Goal: Transaction & Acquisition: Purchase product/service

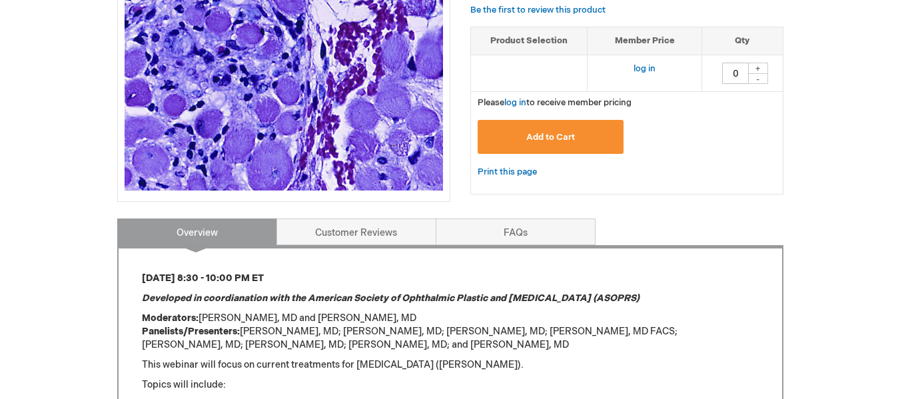
scroll to position [333, 0]
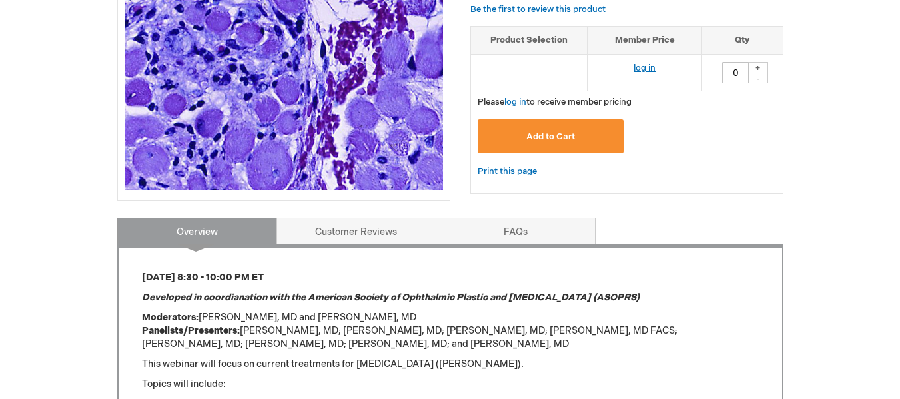
click at [644, 67] on link "log in" at bounding box center [645, 68] width 22 height 11
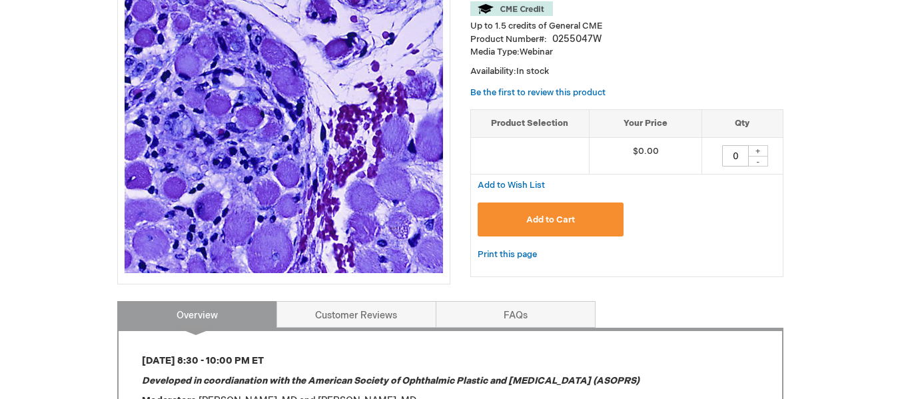
scroll to position [267, 0]
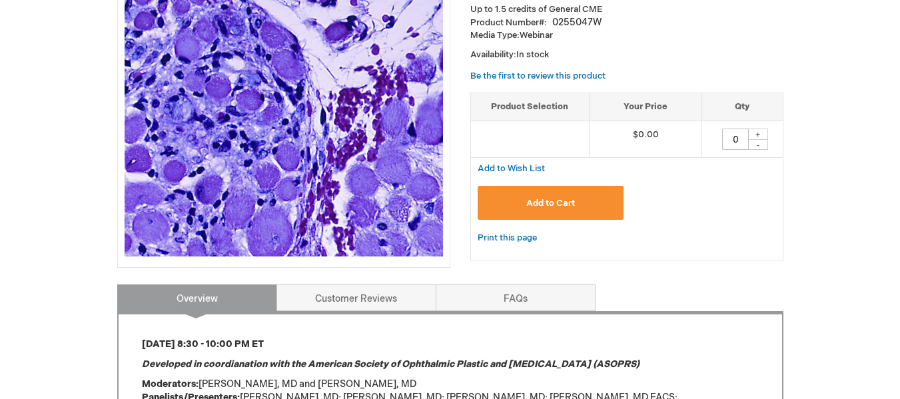
click at [558, 205] on span "Add to Cart" at bounding box center [550, 203] width 49 height 11
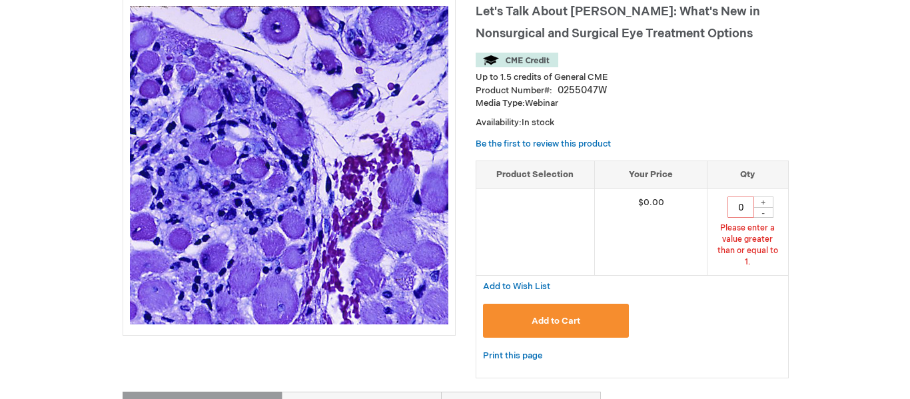
scroll to position [195, 0]
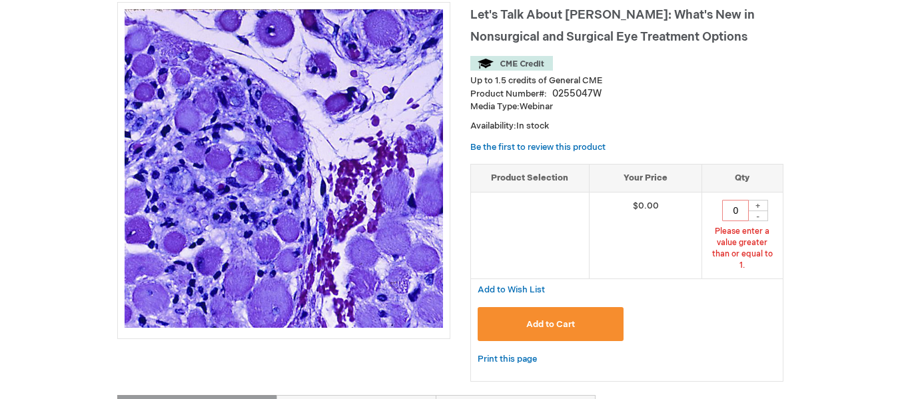
click at [760, 205] on div "+" at bounding box center [758, 205] width 20 height 11
type input "1"
click at [538, 319] on span "Add to Cart" at bounding box center [550, 324] width 49 height 11
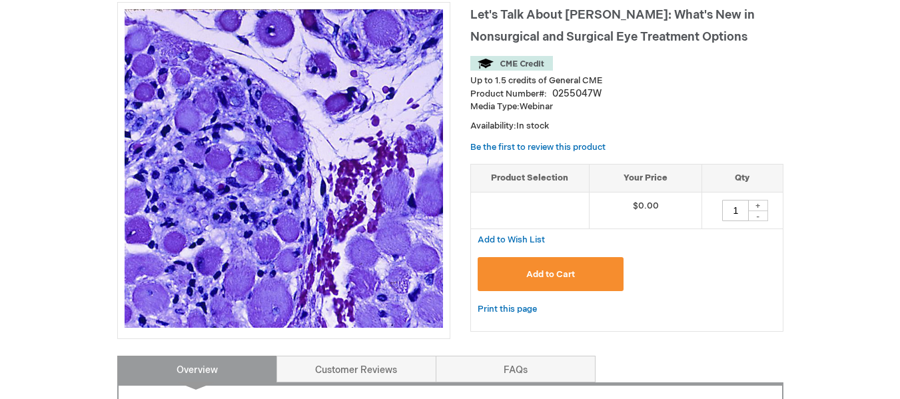
click at [556, 274] on span "Add to Cart" at bounding box center [550, 274] width 49 height 11
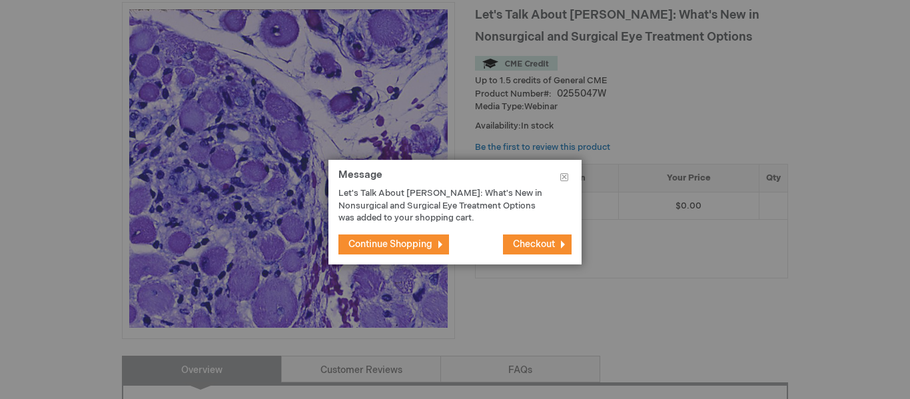
click at [526, 239] on span "Checkout" at bounding box center [534, 244] width 42 height 11
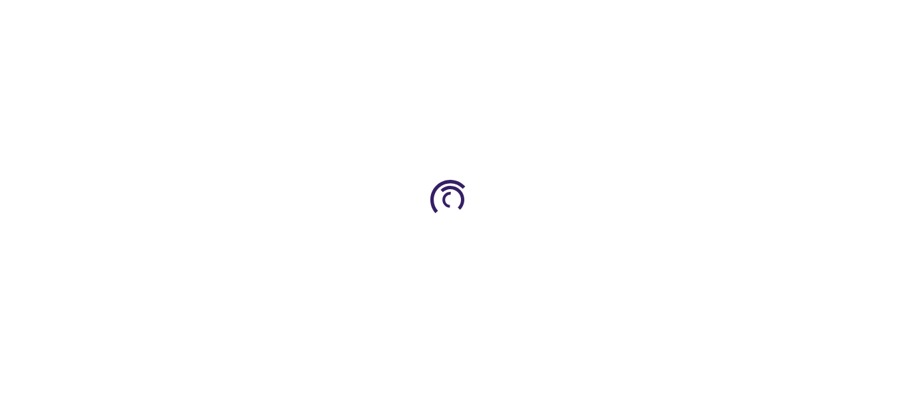
select select "US"
select select "43"
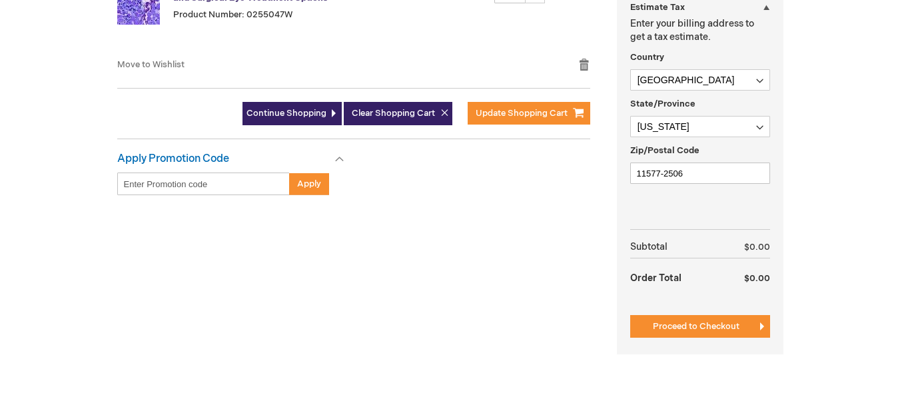
scroll to position [400, 0]
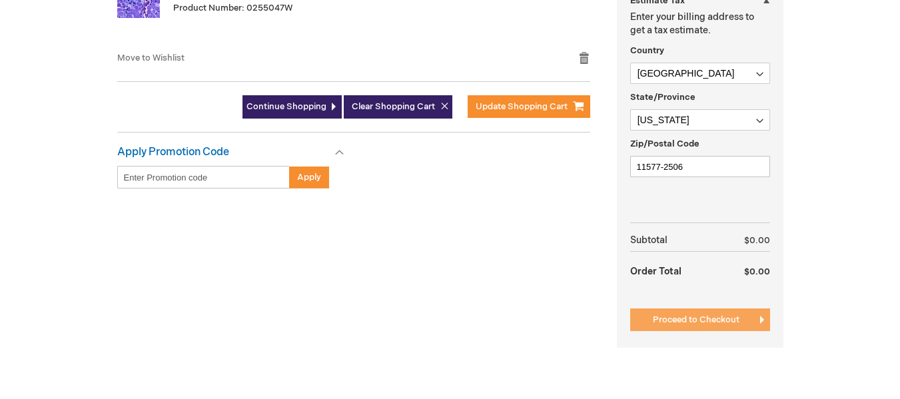
click at [687, 319] on span "Proceed to Checkout" at bounding box center [696, 320] width 87 height 11
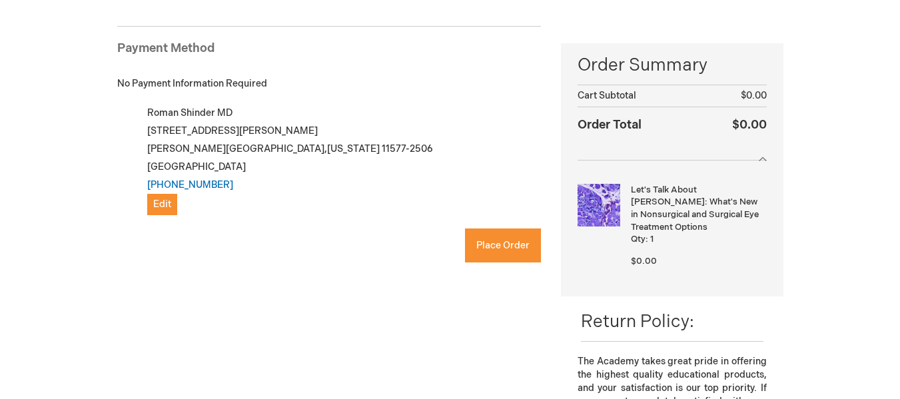
scroll to position [179, 0]
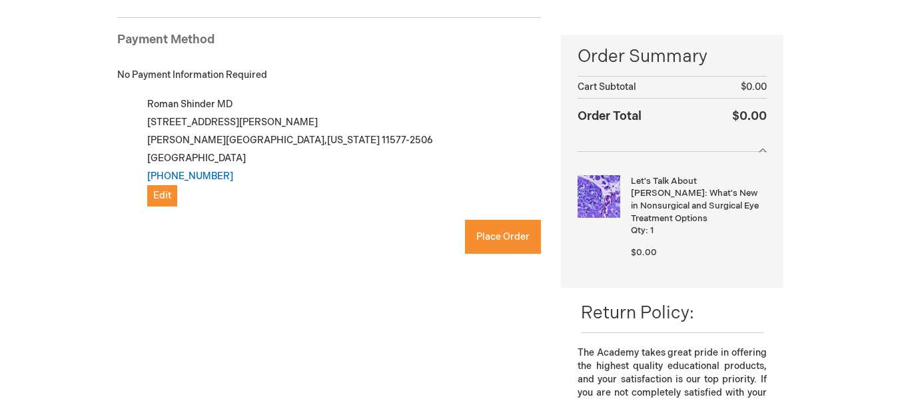
checkbox input "true"
click at [497, 236] on span "Place Order" at bounding box center [502, 236] width 53 height 11
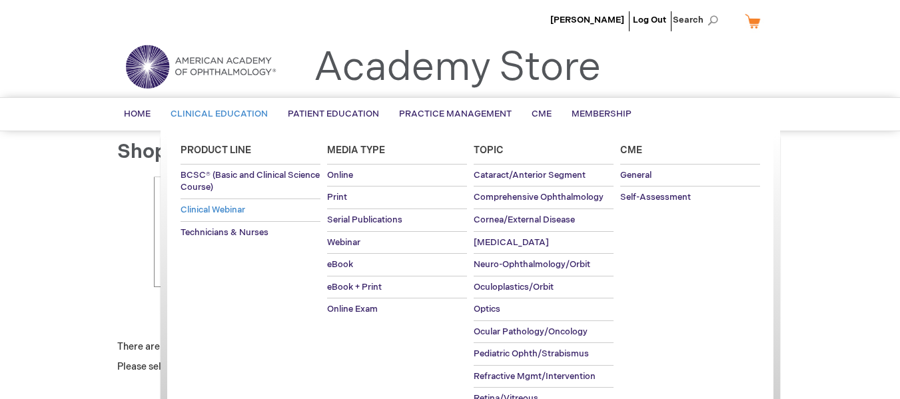
click at [228, 209] on span "Clinical Webinar" at bounding box center [213, 210] width 65 height 11
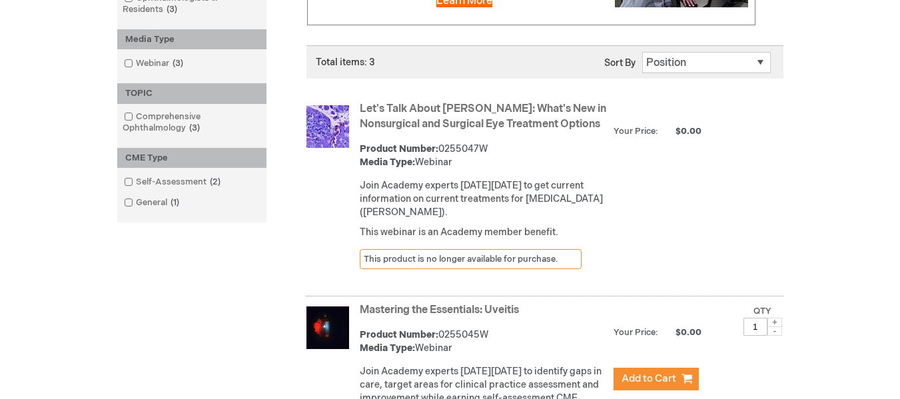
scroll to position [333, 0]
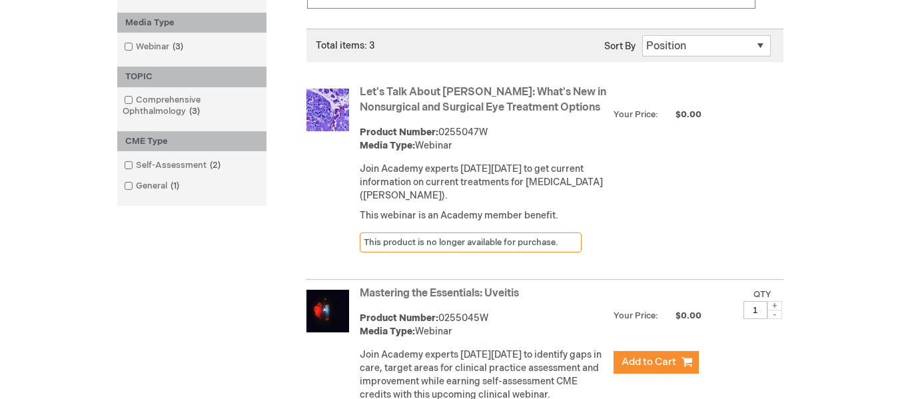
click at [409, 95] on link "Let's Talk About [PERSON_NAME]: What's New in Nonsurgical and Surgical Eye Trea…" at bounding box center [483, 100] width 247 height 28
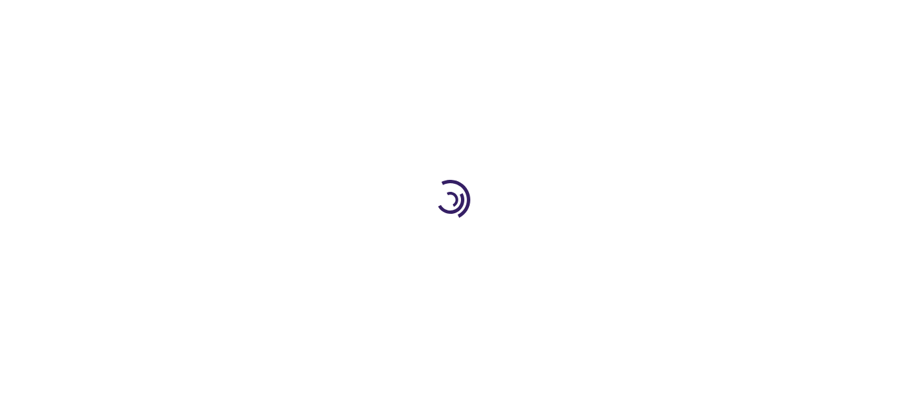
type input "0"
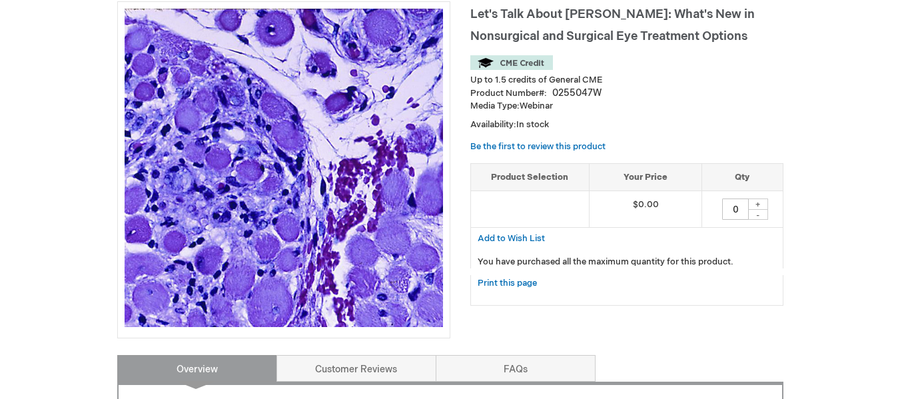
scroll to position [200, 0]
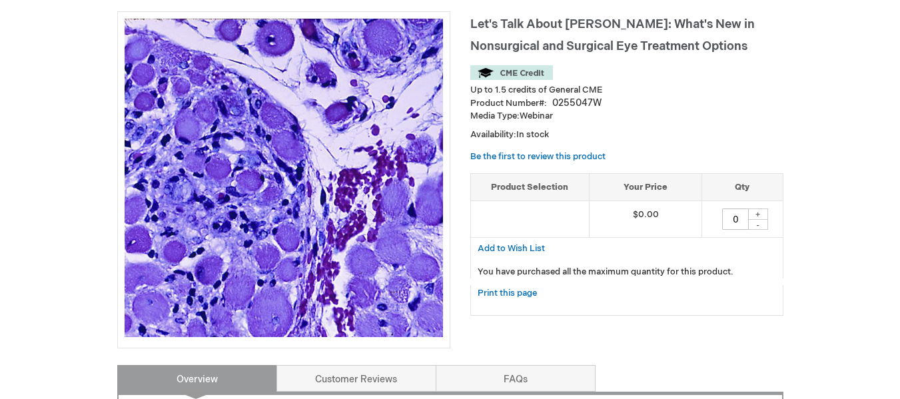
click at [758, 209] on div "+" at bounding box center [758, 214] width 20 height 11
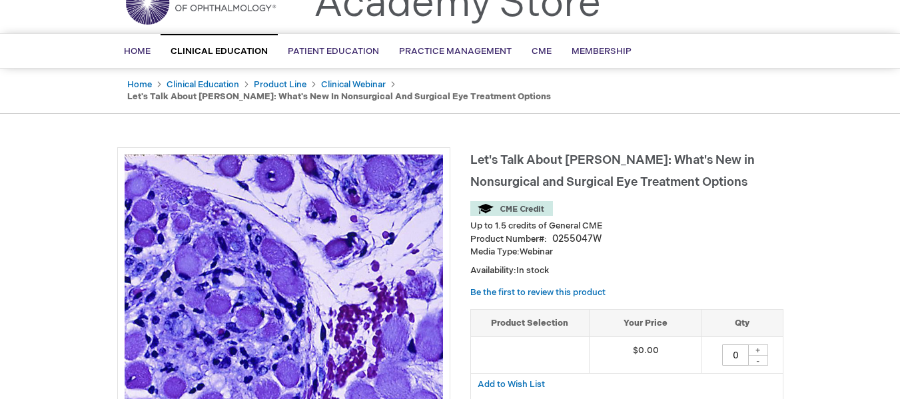
scroll to position [0, 0]
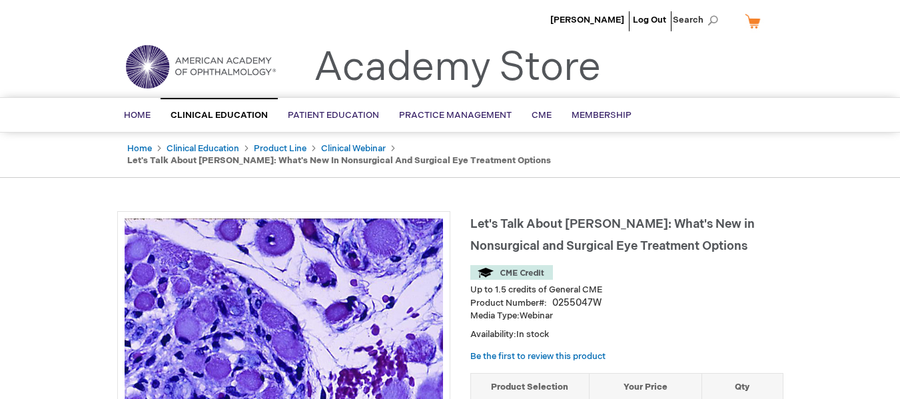
click at [754, 23] on link "My Cart" at bounding box center [758, 20] width 32 height 23
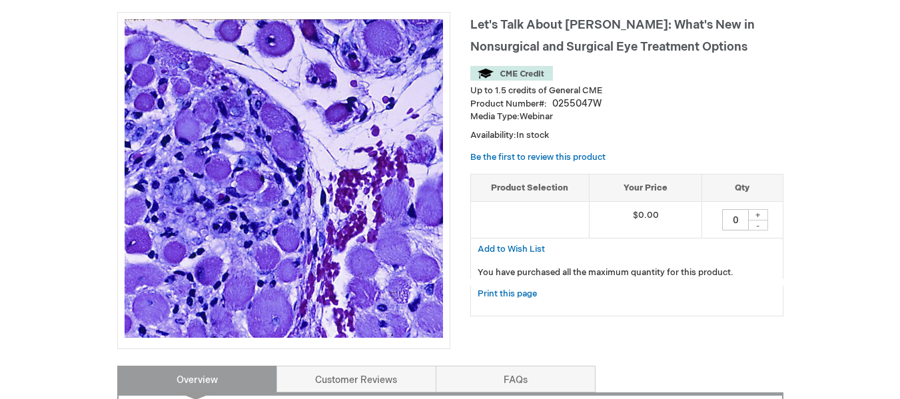
scroll to position [200, 0]
click at [758, 209] on div "+" at bounding box center [758, 214] width 20 height 11
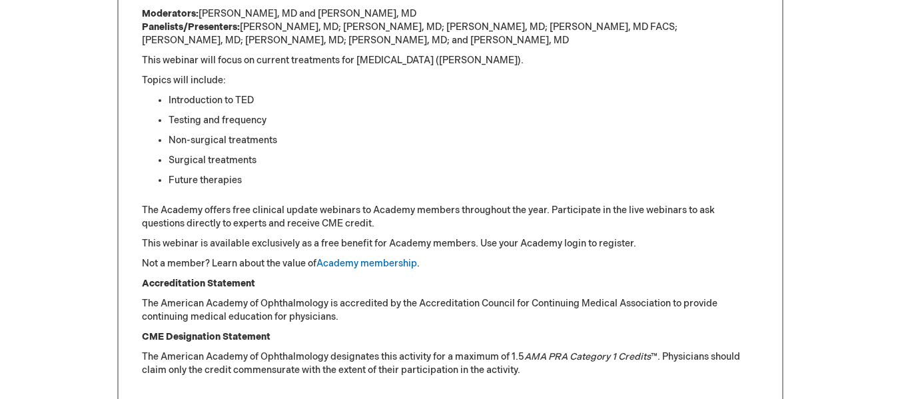
scroll to position [0, 0]
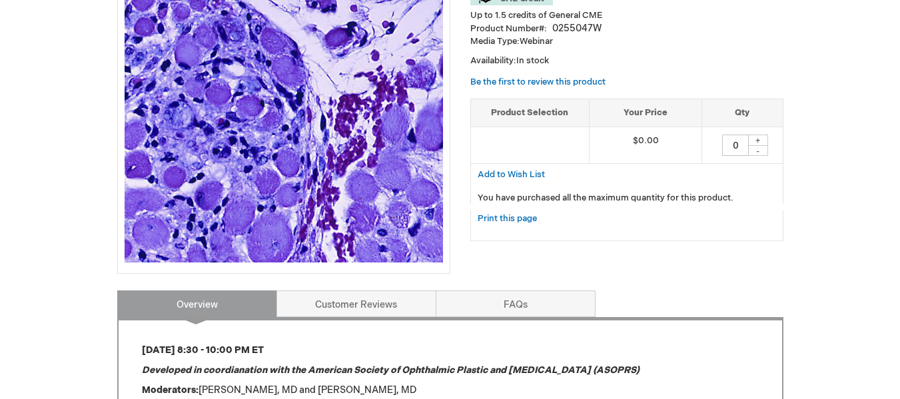
scroll to position [267, 0]
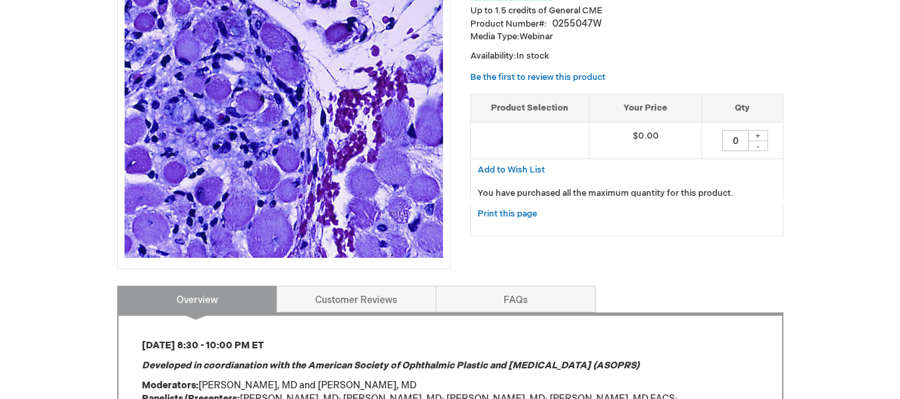
click at [758, 135] on div "+" at bounding box center [758, 135] width 20 height 11
drag, startPoint x: 740, startPoint y: 141, endPoint x: 728, endPoint y: 141, distance: 12.7
click at [728, 141] on input "0" at bounding box center [735, 140] width 27 height 21
type input "1"
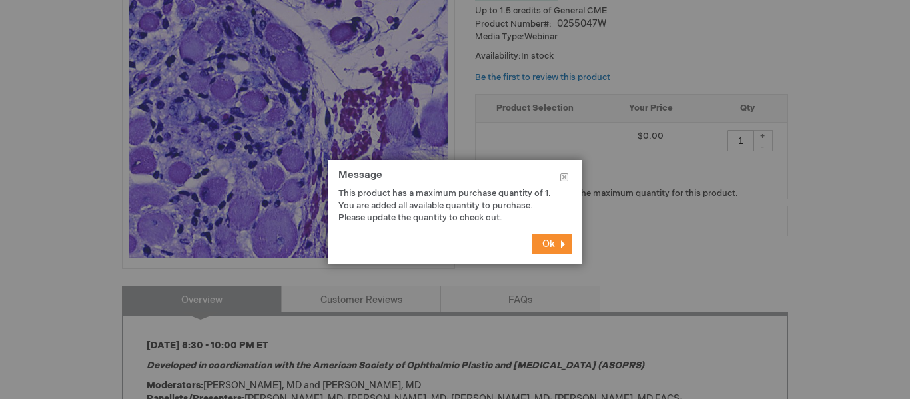
click at [552, 245] on span "Ok" at bounding box center [548, 244] width 13 height 11
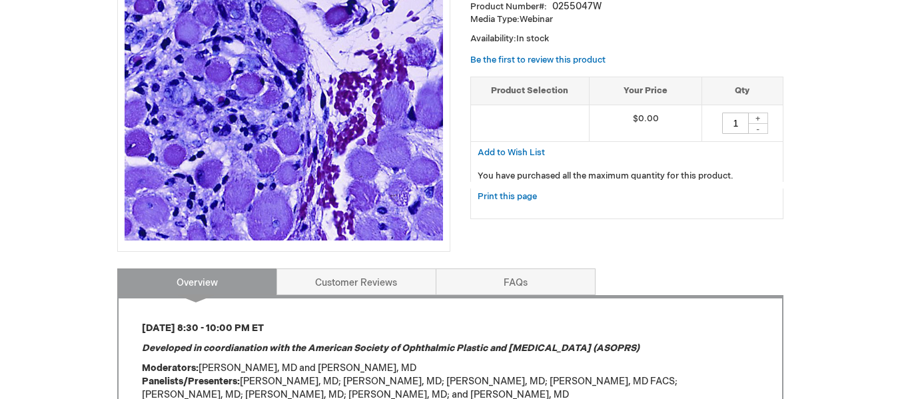
scroll to position [251, 0]
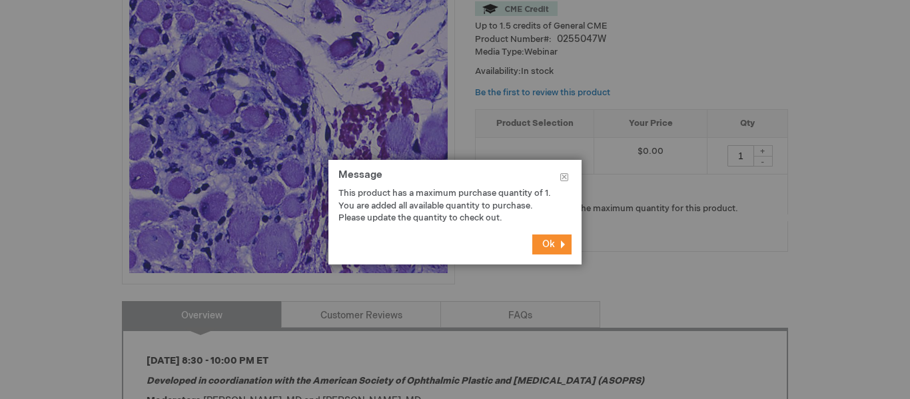
click at [555, 241] on button "Ok" at bounding box center [551, 245] width 39 height 20
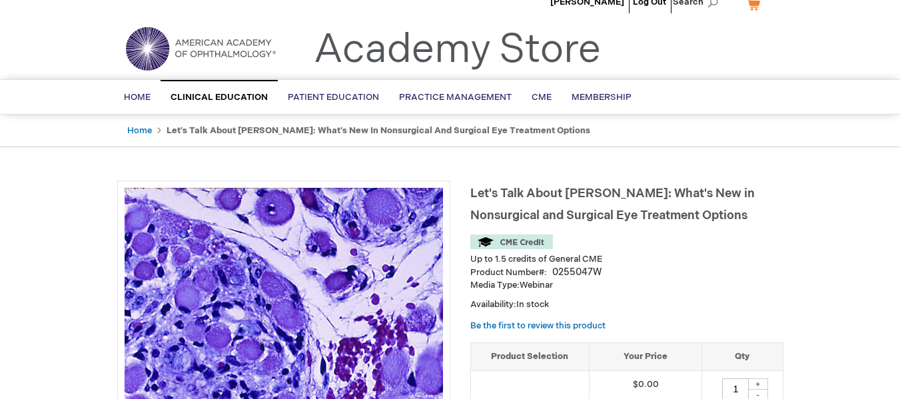
scroll to position [0, 0]
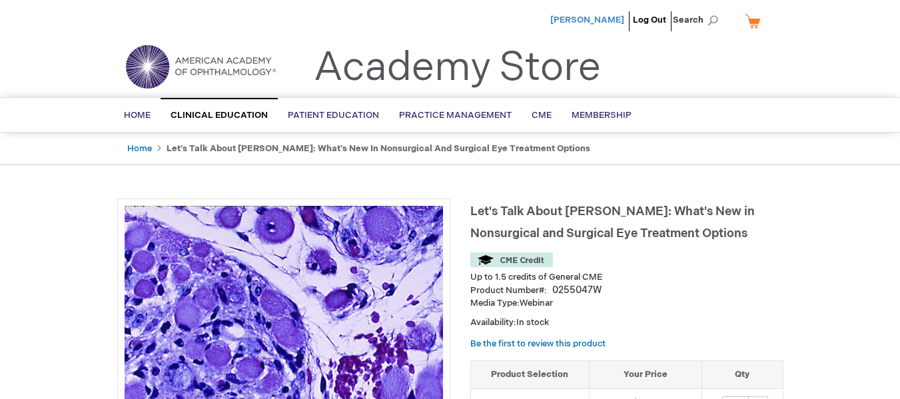
click at [600, 20] on span "[PERSON_NAME]" at bounding box center [587, 20] width 74 height 11
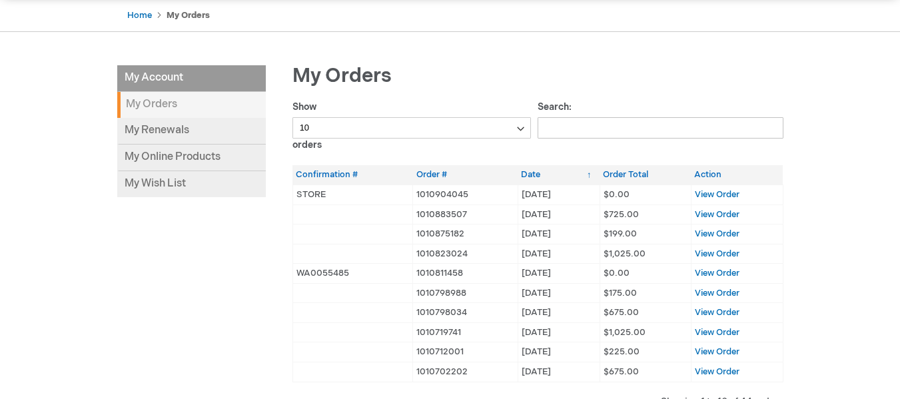
scroll to position [133, 0]
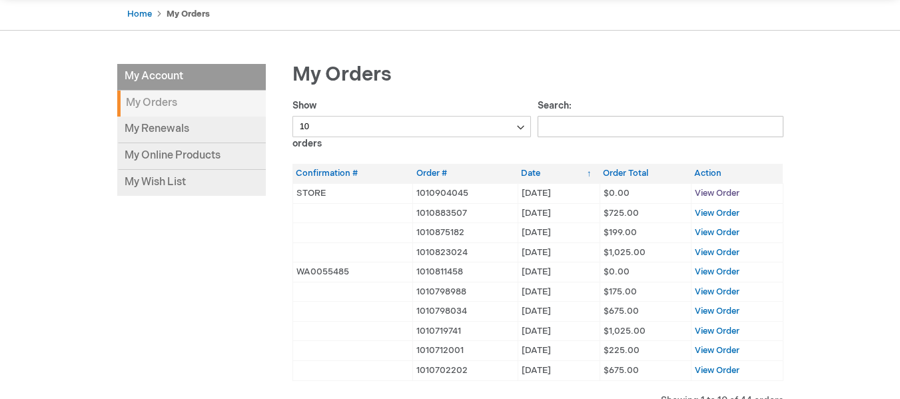
click at [714, 191] on span "View Order" at bounding box center [717, 193] width 45 height 11
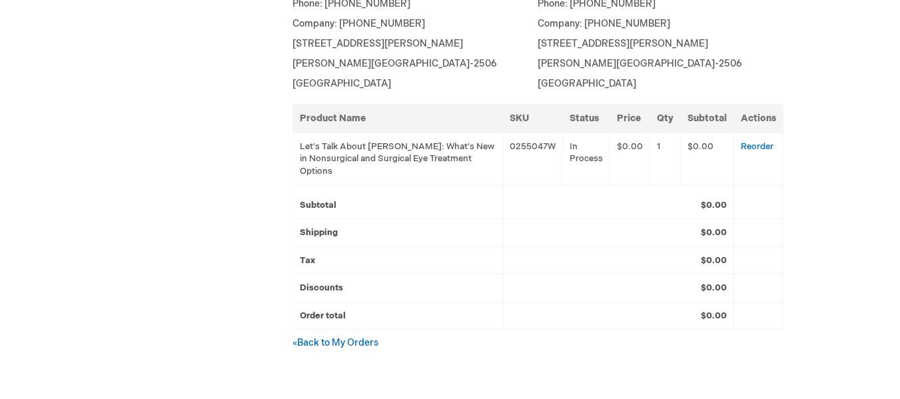
scroll to position [400, 0]
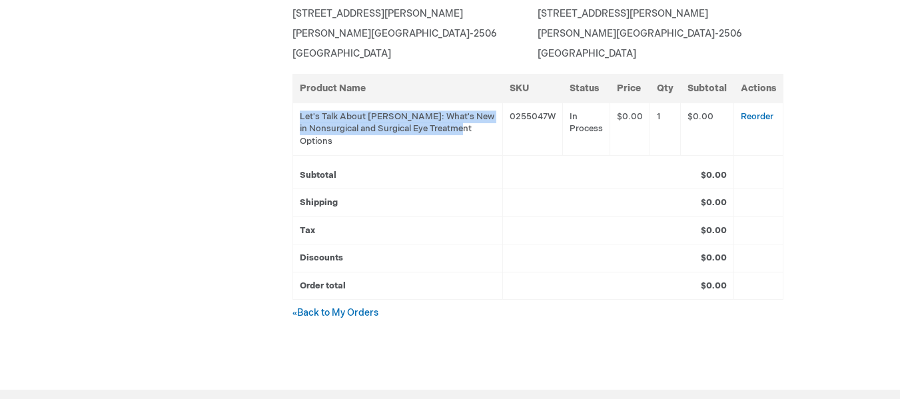
drag, startPoint x: 452, startPoint y: 127, endPoint x: 294, endPoint y: 120, distance: 158.1
click at [293, 120] on td "Let's Talk About [PERSON_NAME]: What's New in Nonsurgical and Surgical Eye Trea…" at bounding box center [398, 129] width 210 height 53
copy td "Let's Talk About [PERSON_NAME]: What's New in Nonsurgical and Surgical Eye Trea…"
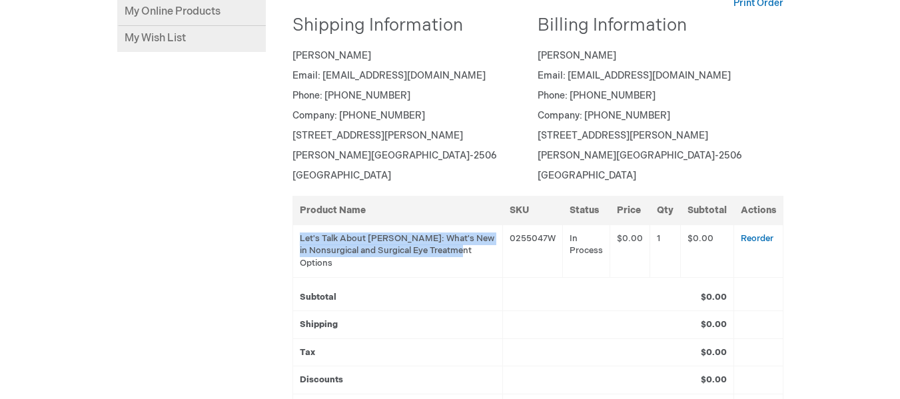
scroll to position [67, 0]
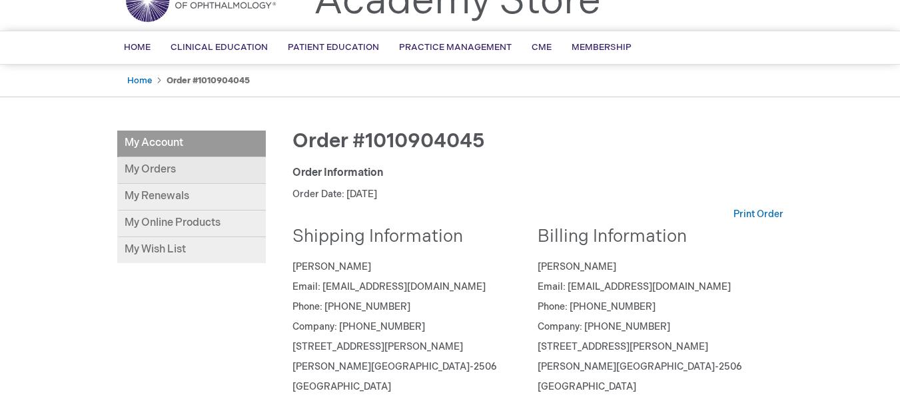
click at [158, 170] on link "My Orders" at bounding box center [191, 170] width 149 height 27
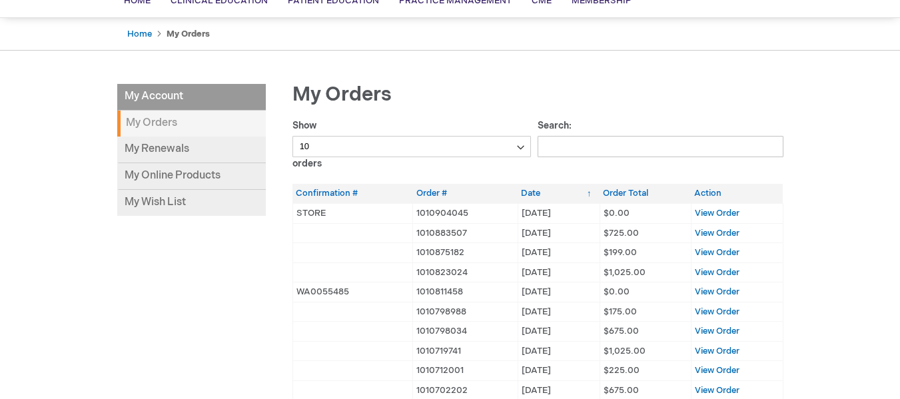
scroll to position [133, 0]
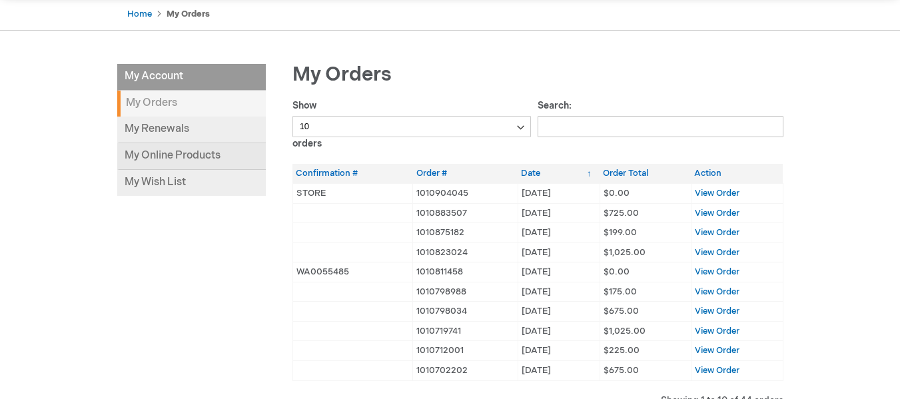
click at [195, 150] on link "My Online Products" at bounding box center [191, 156] width 149 height 27
